Goal: Navigation & Orientation: Find specific page/section

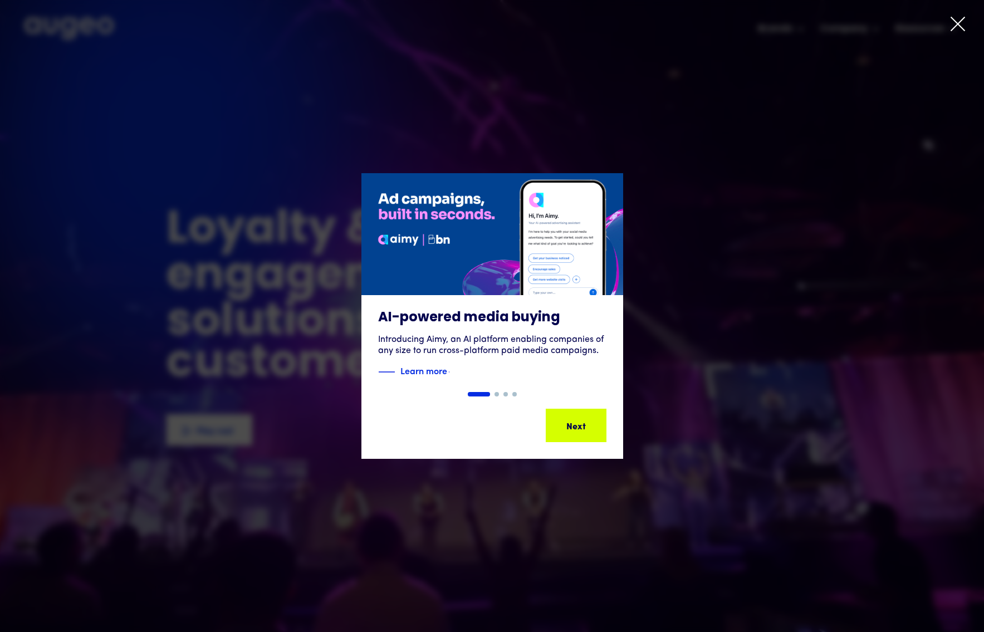
click at [958, 27] on icon at bounding box center [958, 24] width 17 height 17
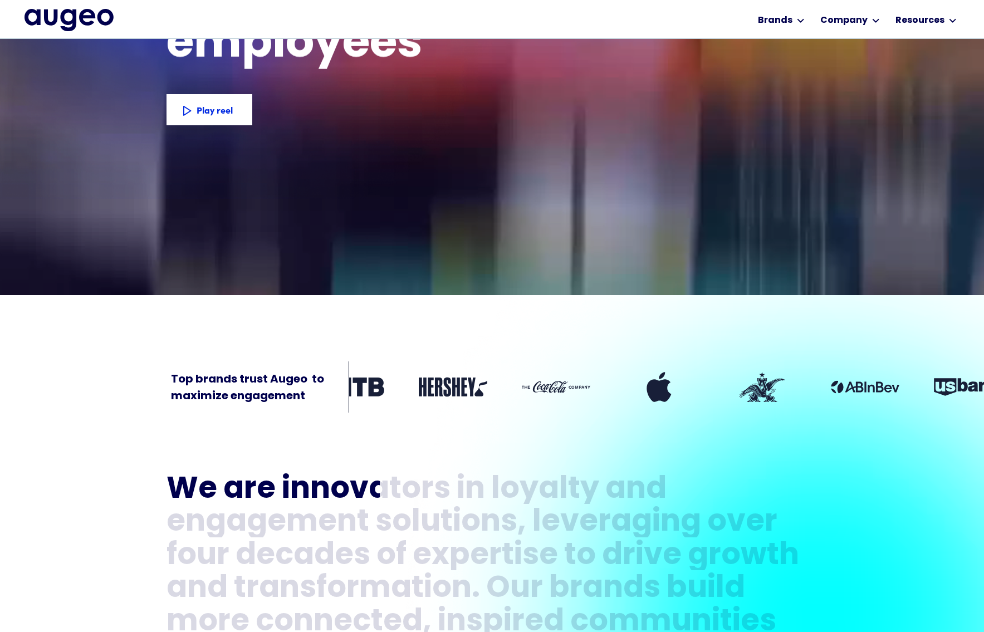
scroll to position [304, 0]
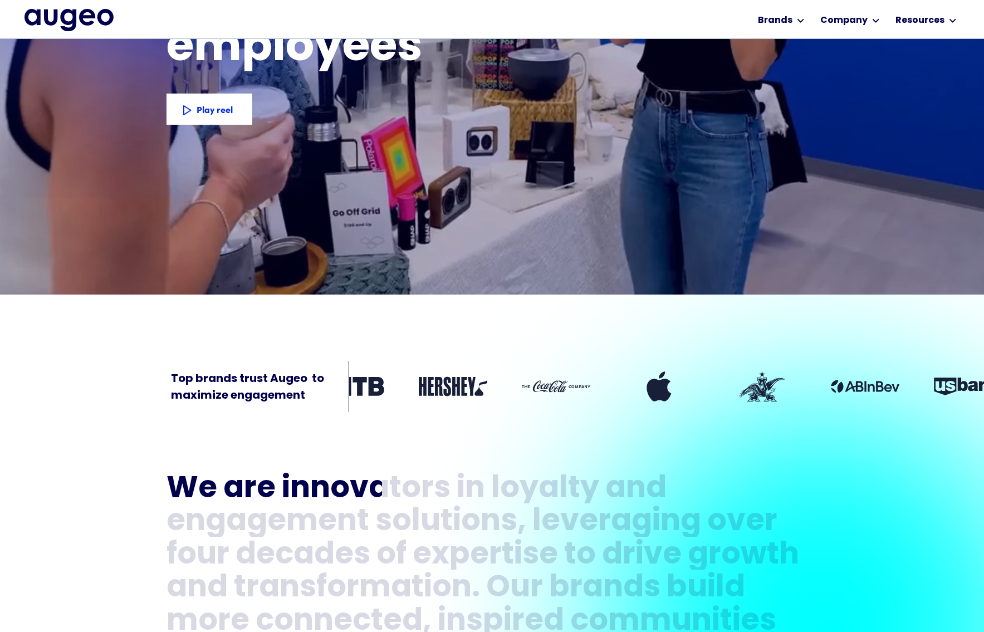
click at [677, 453] on div "We are innovators in loyalty and engagement solutions, leveraging over four dec…" at bounding box center [493, 603] width 652 height 376
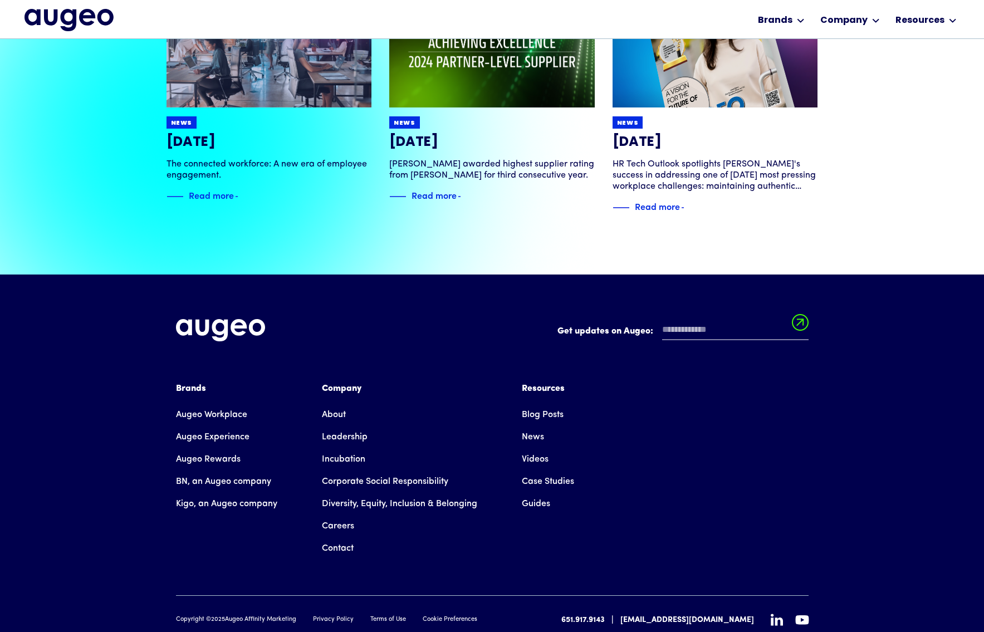
scroll to position [2535, 0]
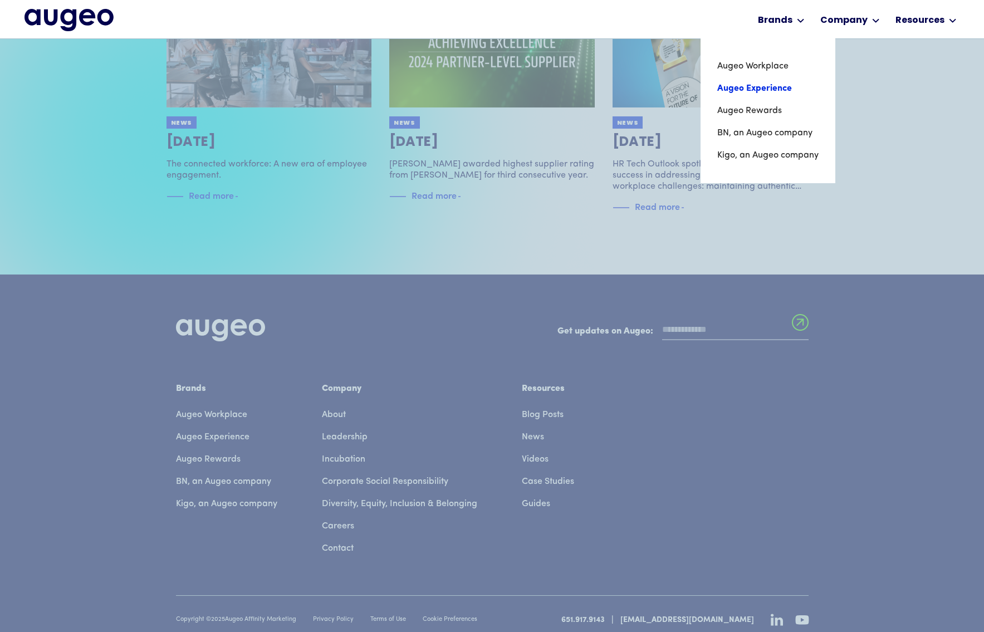
click at [777, 86] on link "Augeo Experience" at bounding box center [768, 88] width 101 height 22
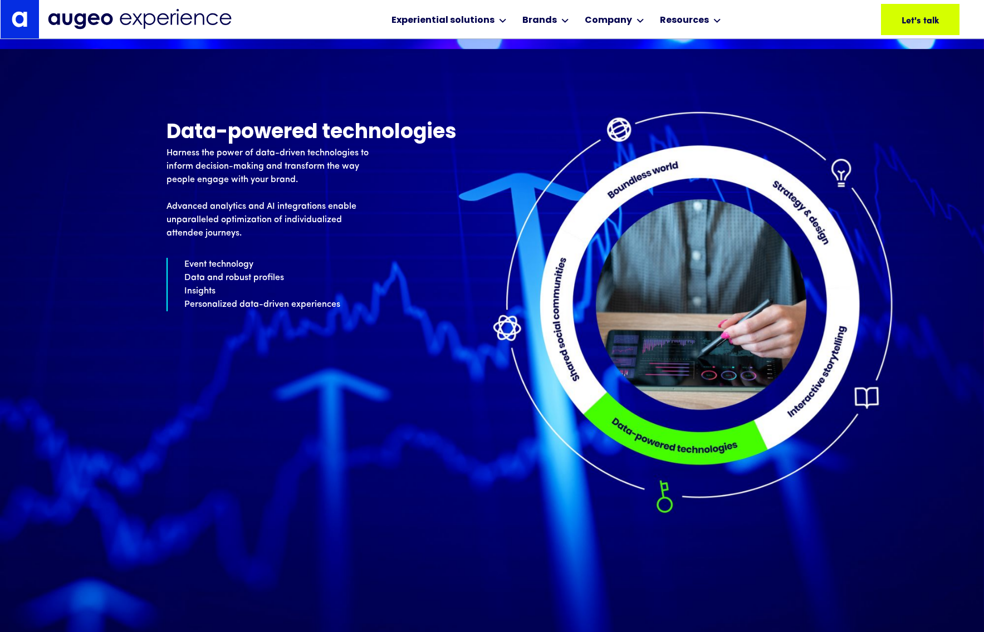
click at [652, 180] on div "Data-powered technologies Harness the power of data-driven technologies to info…" at bounding box center [493, 216] width 652 height 192
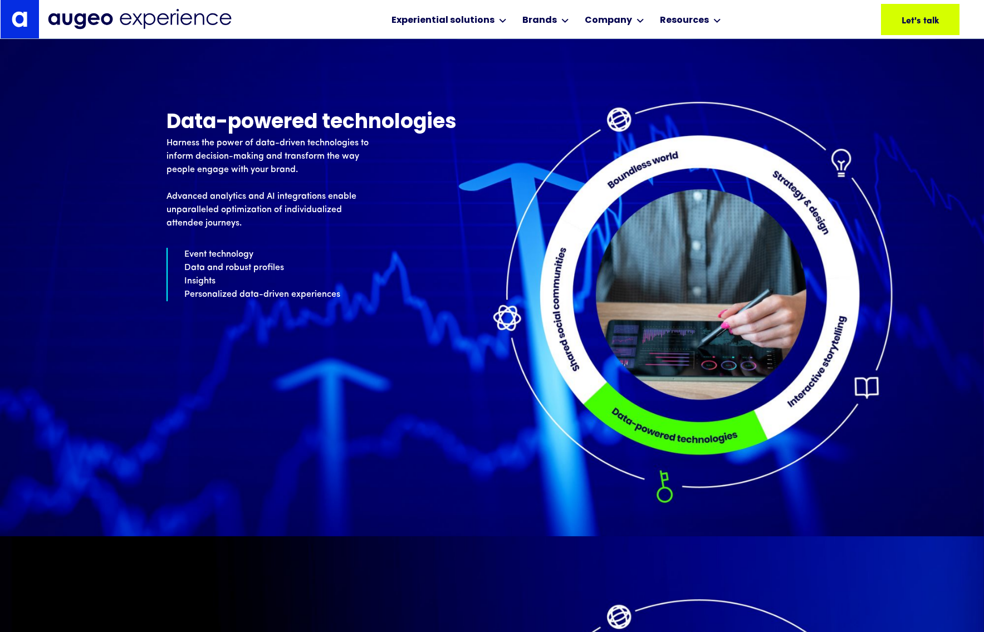
click at [640, 162] on div "Data-powered technologies Harness the power of data-driven technologies to info…" at bounding box center [493, 206] width 652 height 192
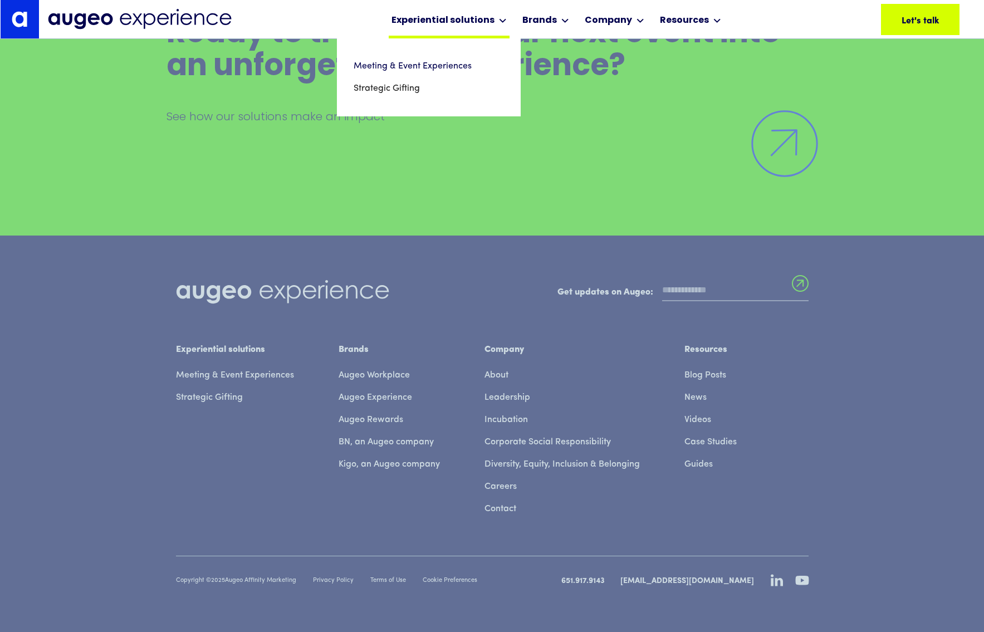
scroll to position [10942, 0]
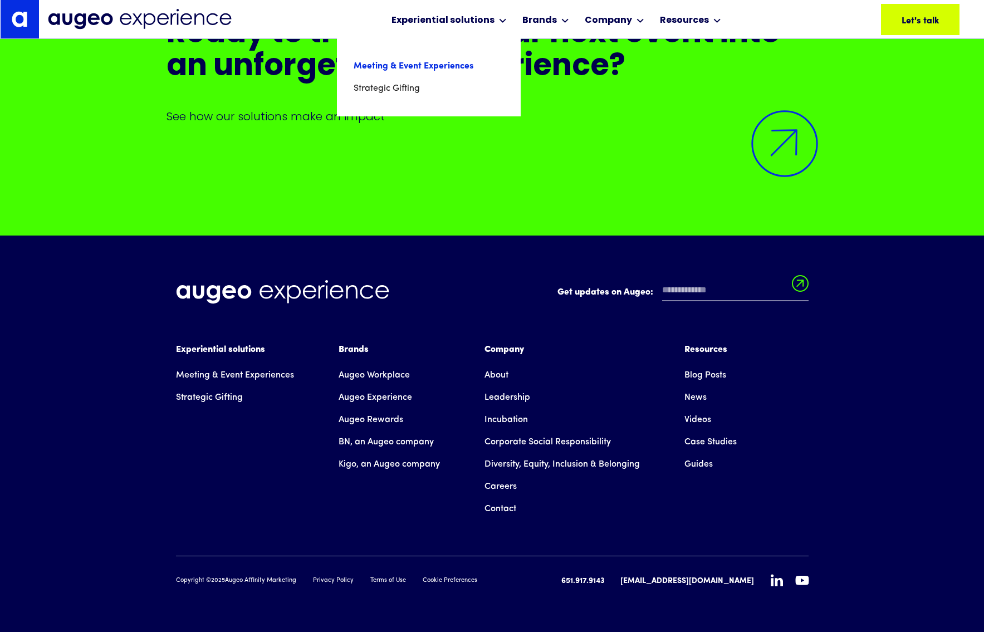
click at [429, 64] on link "Meeting & Event Experiences" at bounding box center [429, 66] width 150 height 22
